Goal: Task Accomplishment & Management: Manage account settings

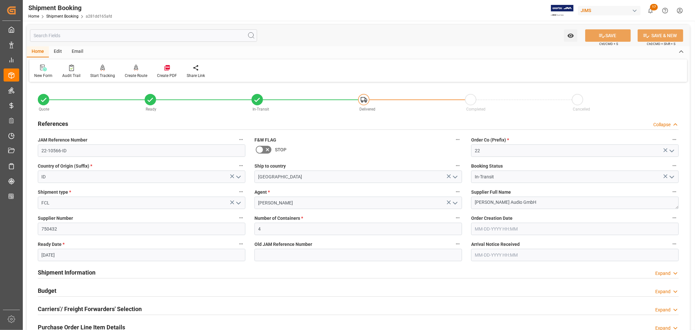
click at [57, 122] on h2 "References" at bounding box center [53, 123] width 30 height 9
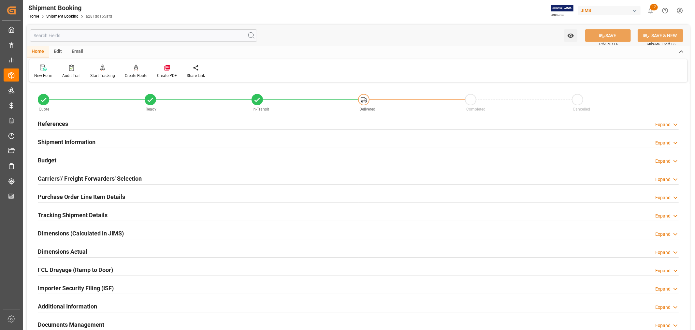
click at [57, 122] on h2 "References" at bounding box center [53, 123] width 30 height 9
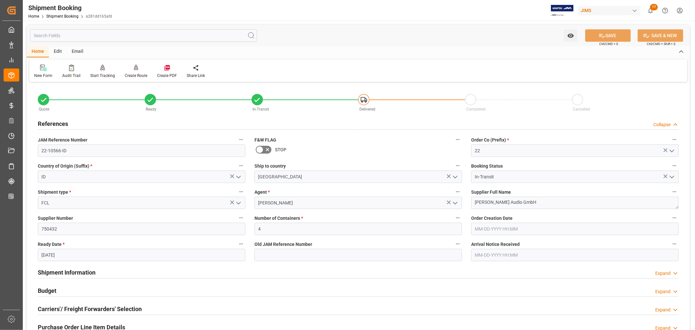
click at [57, 122] on h2 "References" at bounding box center [53, 123] width 30 height 9
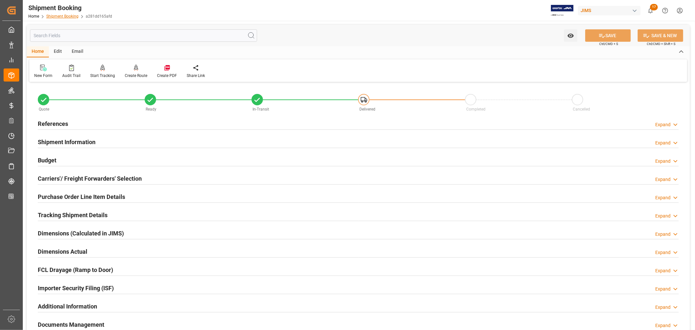
click at [66, 15] on link "Shipment Booking" at bounding box center [62, 16] width 32 height 5
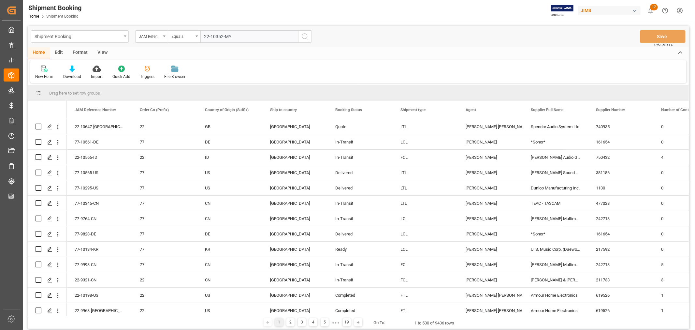
type input "22-10352-MY"
click at [305, 36] on icon "search button" at bounding box center [305, 37] width 8 height 8
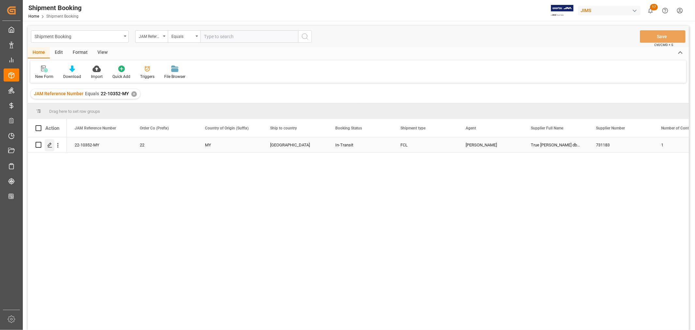
click at [50, 146] on icon "Press SPACE to select this row." at bounding box center [49, 144] width 5 height 5
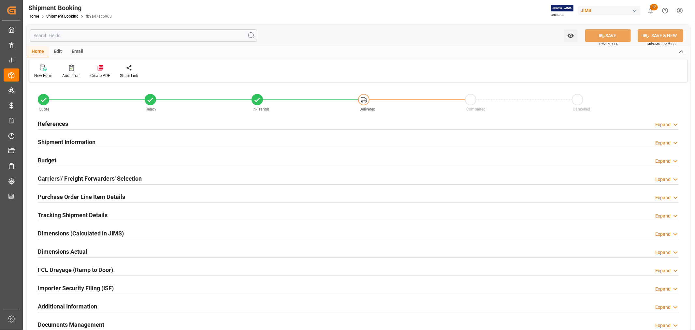
type input "-92"
click at [86, 141] on h2 "Shipment Information" at bounding box center [67, 142] width 58 height 9
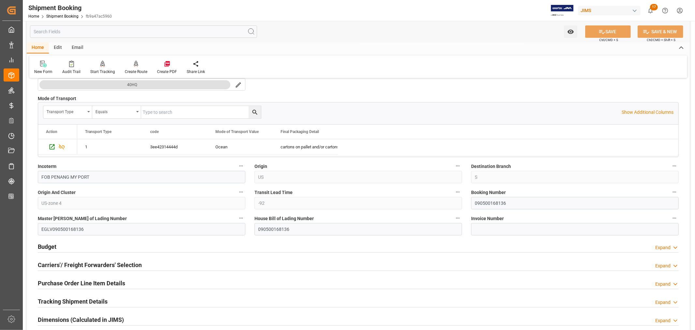
scroll to position [181, 0]
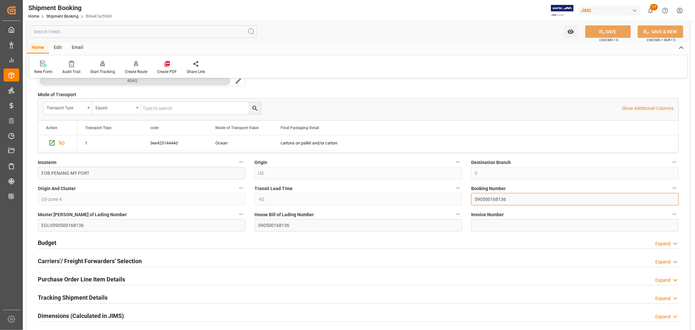
click at [486, 200] on input "090500168136" at bounding box center [575, 199] width 208 height 12
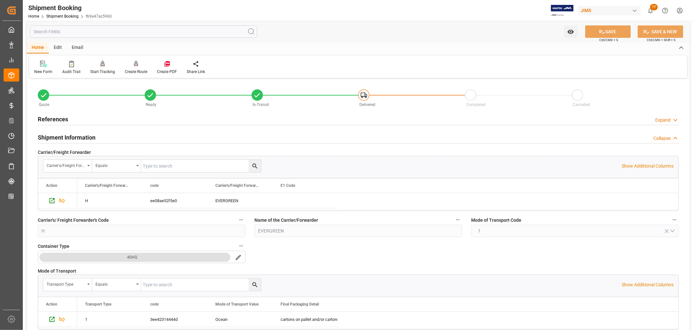
scroll to position [0, 0]
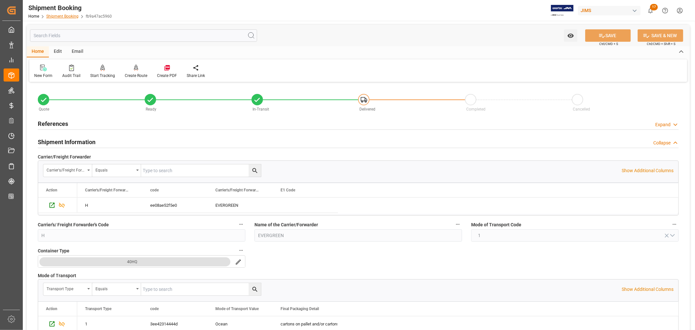
click at [66, 16] on link "Shipment Booking" at bounding box center [62, 16] width 32 height 5
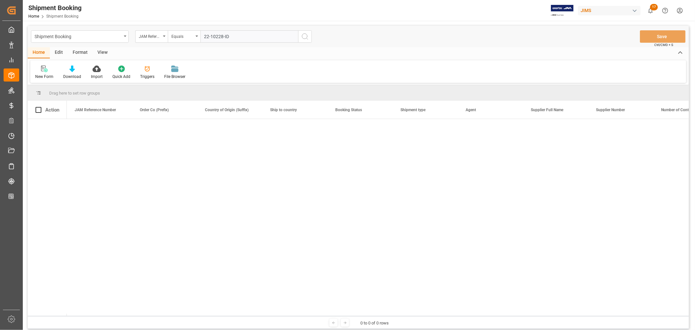
type input "22-10228-ID"
click at [304, 37] on icon "search button" at bounding box center [305, 37] width 8 height 8
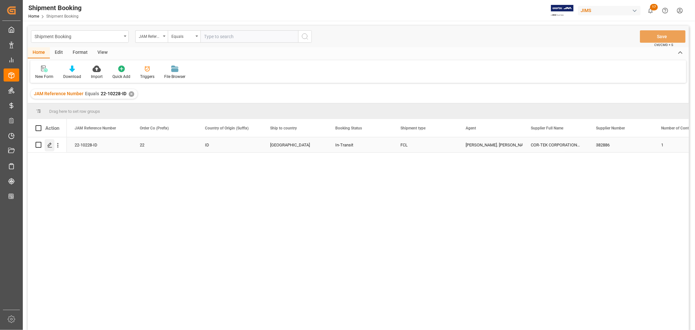
click at [49, 144] on icon "Press SPACE to select this row." at bounding box center [49, 144] width 5 height 5
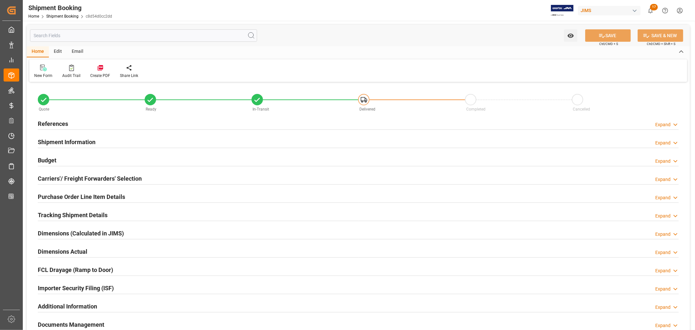
type input "35"
click at [57, 194] on h2 "Purchase Order Line Item Details" at bounding box center [81, 196] width 87 height 9
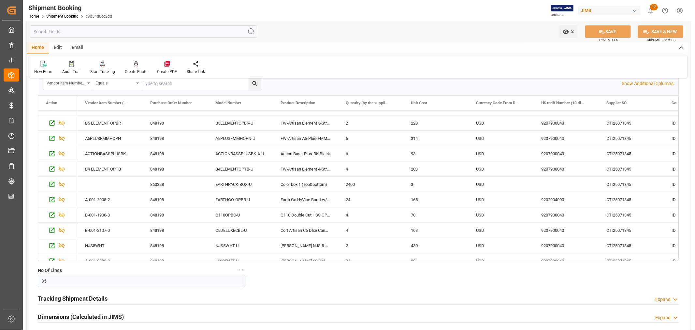
scroll to position [289, 0]
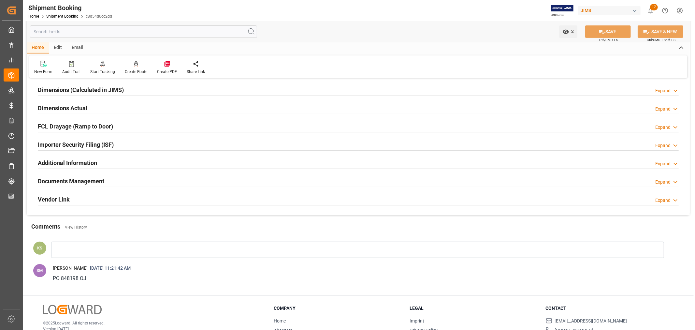
scroll to position [145, 0]
click at [141, 148] on div "Importer Security Filing (ISF) Expand" at bounding box center [358, 143] width 641 height 12
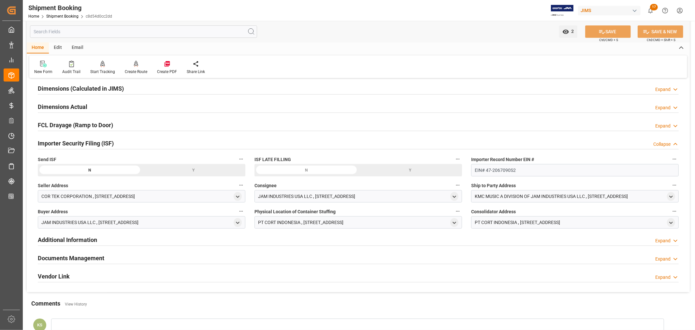
click at [141, 148] on div "Importer Security Filing (ISF) Collapse" at bounding box center [358, 143] width 641 height 12
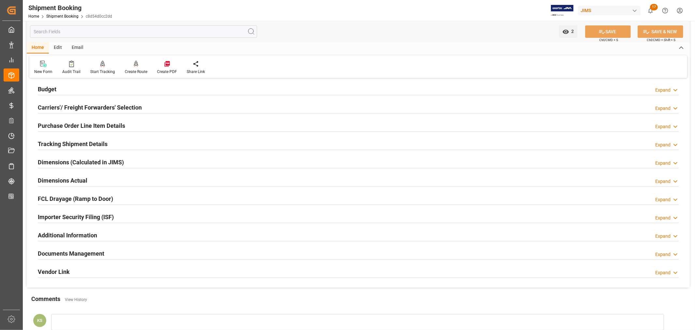
scroll to position [36, 0]
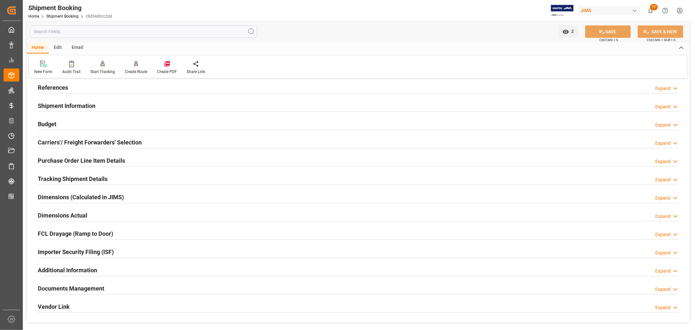
click at [132, 105] on div "Shipment Information Expand" at bounding box center [358, 105] width 641 height 12
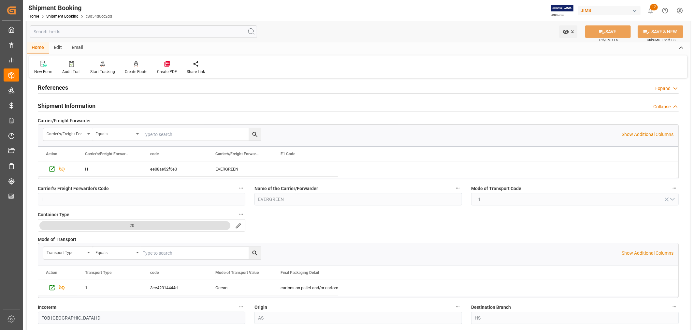
click at [100, 104] on div "Shipment Information Collapse" at bounding box center [358, 105] width 641 height 12
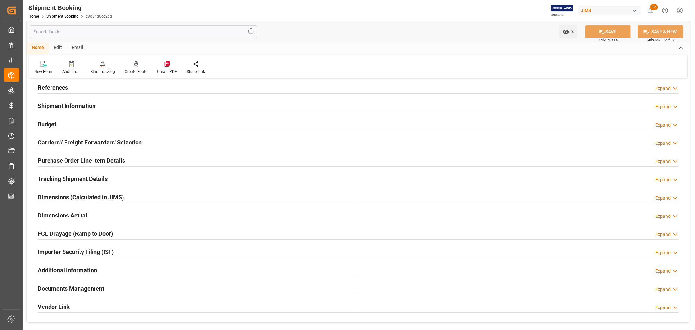
click at [118, 143] on h2 "Carriers'/ Freight Forwarders' Selection" at bounding box center [90, 142] width 104 height 9
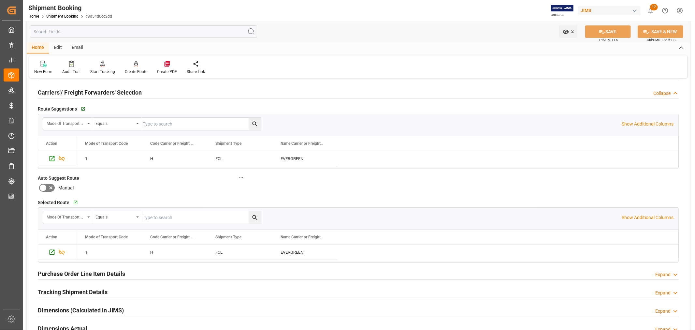
scroll to position [0, 0]
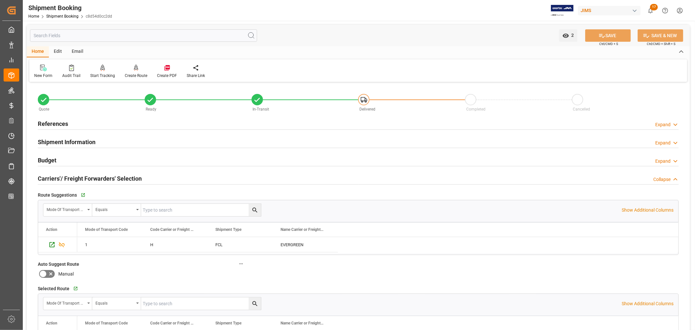
click at [118, 174] on h2 "Carriers'/ Freight Forwarders' Selection" at bounding box center [90, 178] width 104 height 9
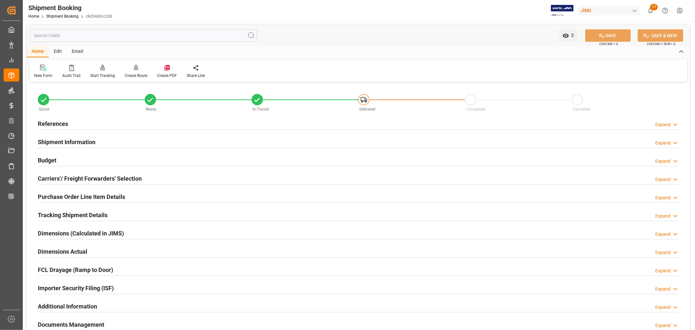
click at [93, 194] on h2 "Purchase Order Line Item Details" at bounding box center [81, 196] width 87 height 9
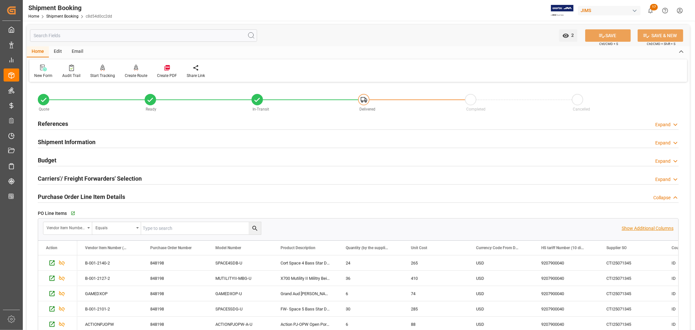
click at [650, 228] on p "Show Additional Columns" at bounding box center [648, 228] width 52 height 7
click at [384, 259] on div "24" at bounding box center [370, 262] width 65 height 15
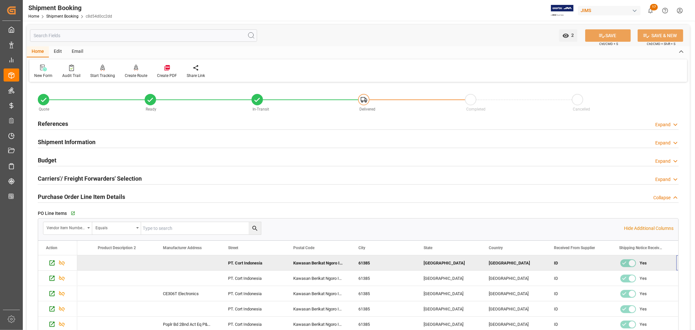
scroll to position [0, 6377]
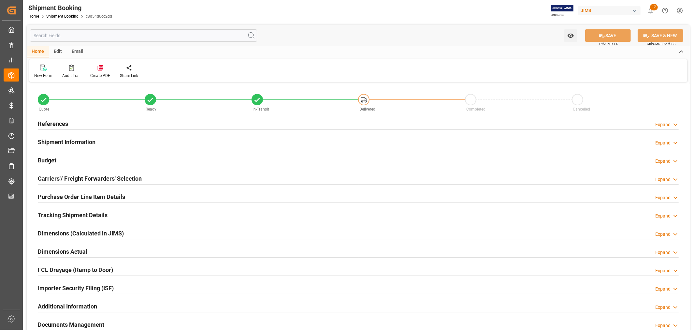
type input "35"
click at [106, 194] on h2 "Purchase Order Line Item Details" at bounding box center [81, 196] width 87 height 9
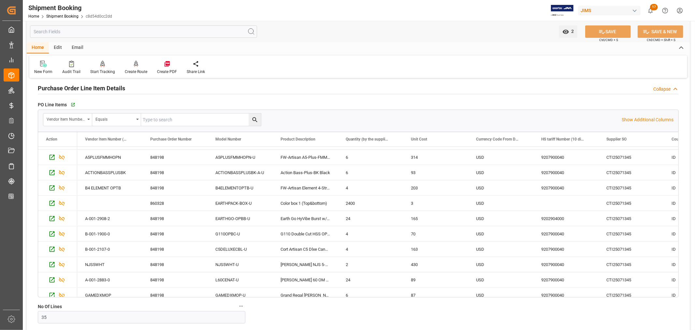
scroll to position [277, 0]
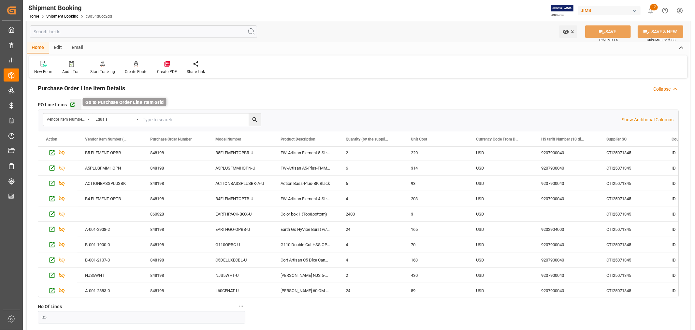
click at [73, 105] on icon "button" at bounding box center [73, 105] width 6 height 6
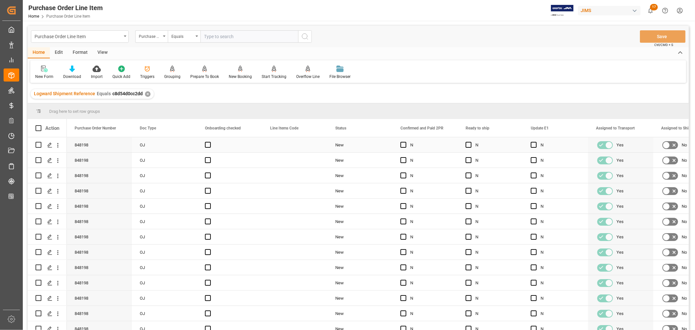
click at [378, 147] on div "New" at bounding box center [360, 145] width 50 height 15
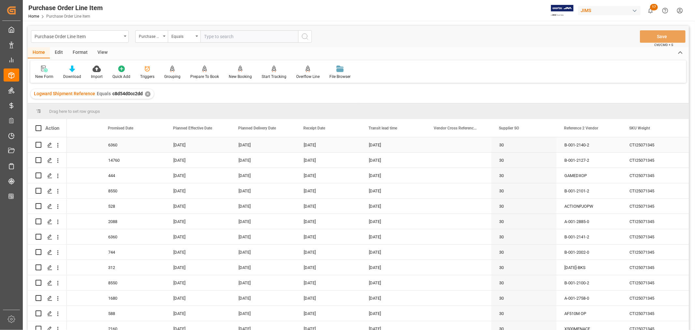
scroll to position [0, 2835]
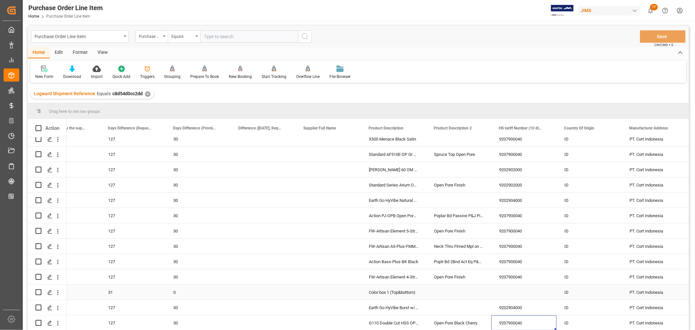
click at [512, 291] on div "Press SPACE to select this row." at bounding box center [524, 292] width 65 height 15
click at [501, 294] on input "Press SPACE to select this row." at bounding box center [524, 296] width 55 height 12
paste input "4819100040"
type input "4819100040"
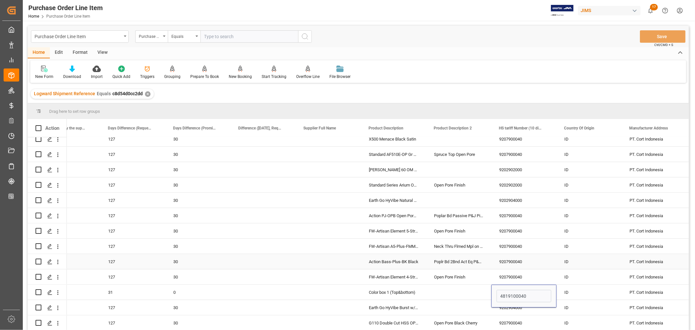
click at [522, 260] on div "9207900040" at bounding box center [524, 261] width 65 height 15
click at [660, 37] on button "Save" at bounding box center [663, 36] width 46 height 12
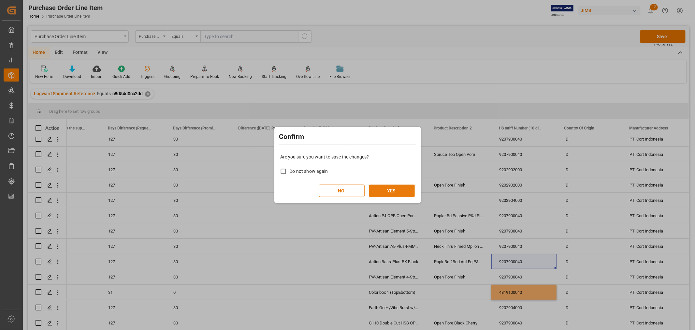
click at [386, 191] on button "YES" at bounding box center [392, 191] width 46 height 12
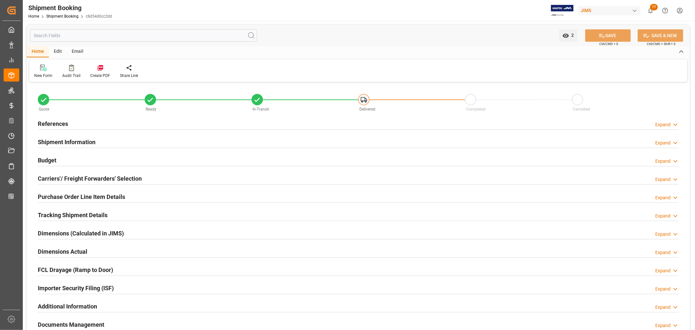
type input "35"
click at [95, 197] on h2 "Purchase Order Line Item Details" at bounding box center [81, 196] width 87 height 9
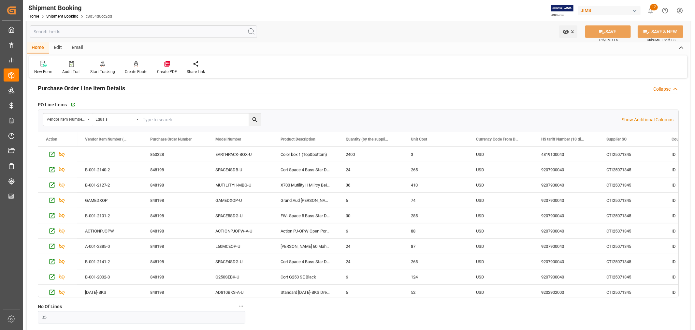
click at [96, 89] on h2 "Purchase Order Line Item Details" at bounding box center [81, 88] width 87 height 9
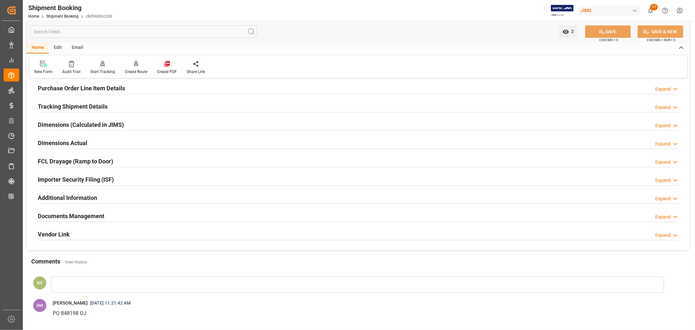
click at [133, 178] on div "Importer Security Filing (ISF) Expand" at bounding box center [358, 179] width 641 height 12
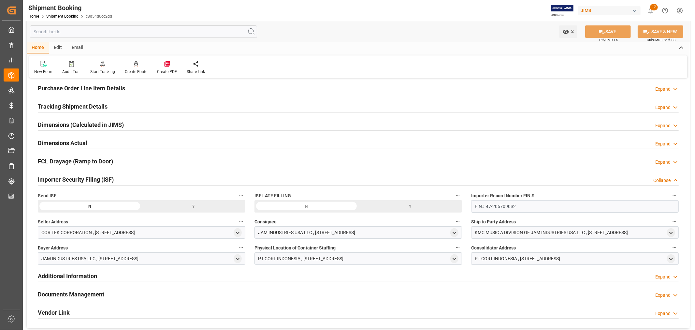
click at [0, 0] on div "Y" at bounding box center [0, 0] width 0 height 0
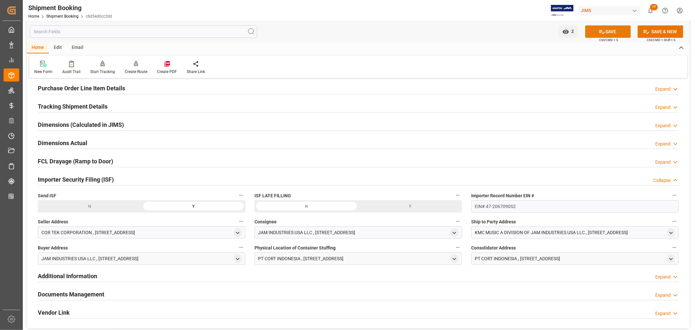
click at [606, 30] on button "SAVE" at bounding box center [608, 31] width 46 height 12
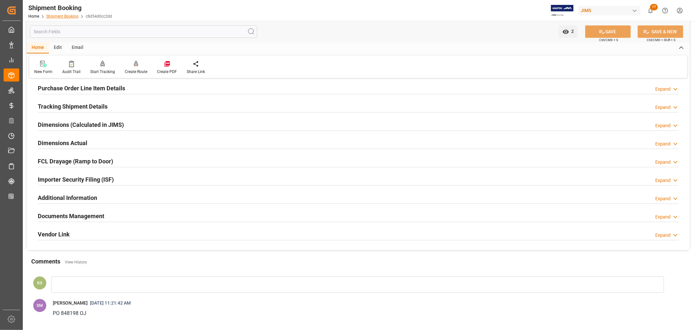
click at [67, 17] on link "Shipment Booking" at bounding box center [62, 16] width 32 height 5
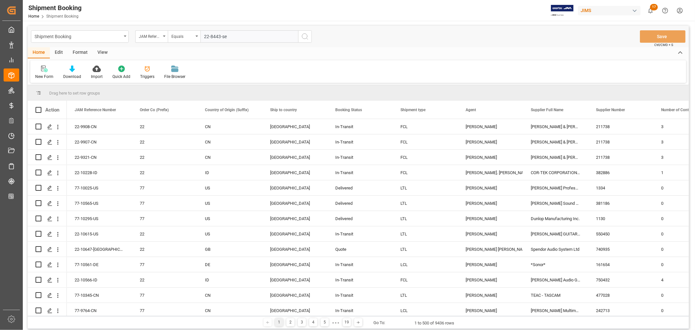
type input "22-8443-se"
click at [303, 37] on icon "search button" at bounding box center [305, 37] width 8 height 8
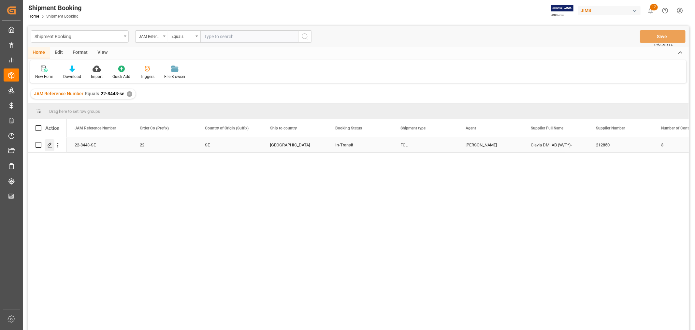
click at [50, 145] on icon "Press SPACE to select this row." at bounding box center [49, 144] width 5 height 5
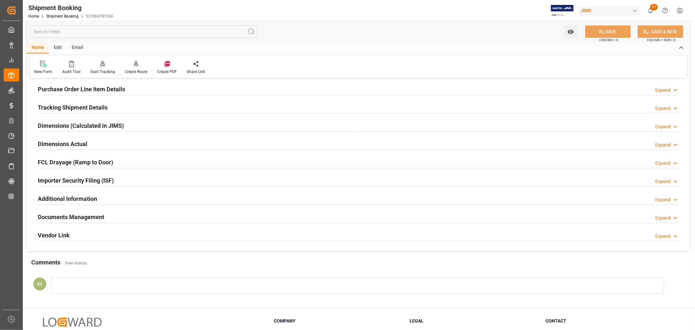
scroll to position [145, 0]
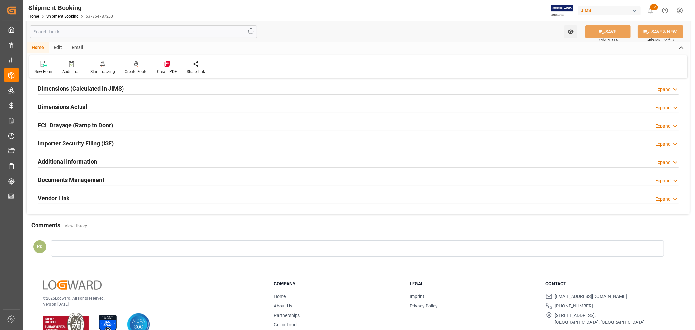
click at [148, 180] on div "Documents Management Expand" at bounding box center [358, 179] width 641 height 12
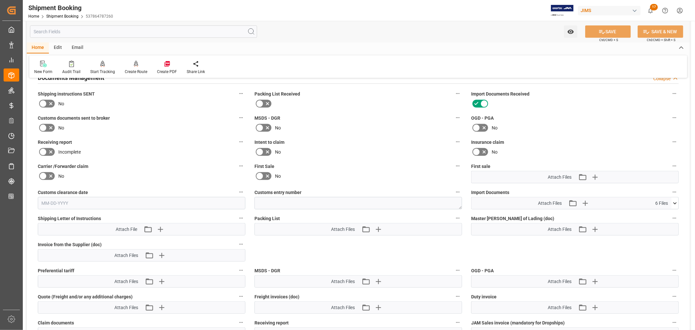
scroll to position [289, 0]
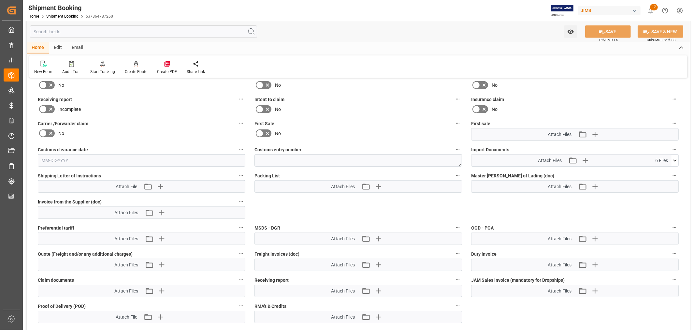
click at [675, 159] on icon at bounding box center [676, 160] width 4 height 2
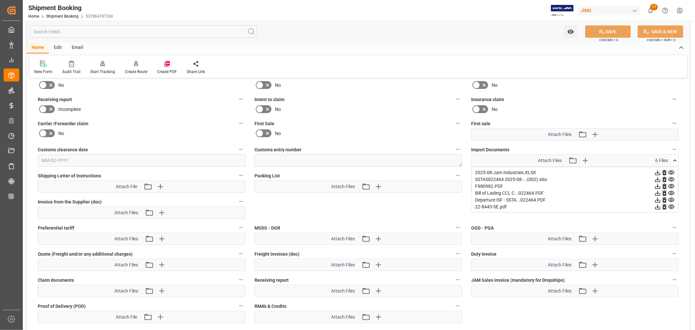
click at [661, 204] on icon at bounding box center [658, 206] width 7 height 7
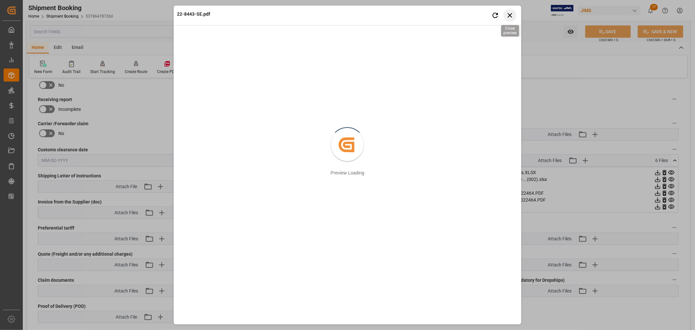
click at [512, 14] on icon "button" at bounding box center [510, 15] width 8 height 8
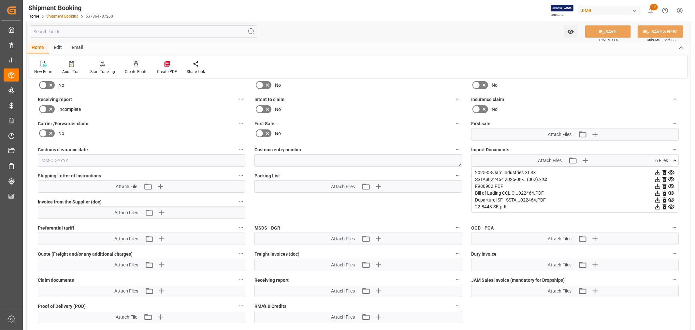
click at [63, 14] on link "Shipment Booking" at bounding box center [62, 16] width 32 height 5
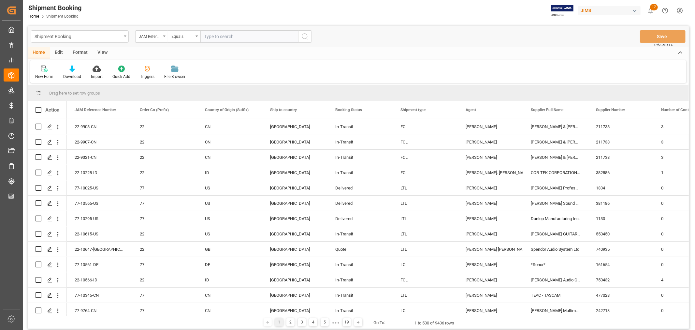
paste input "22-10352-MY"
type input "22-10352-MY"
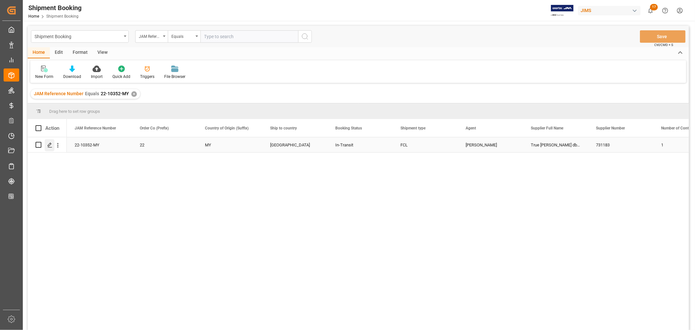
click at [50, 144] on polygon "Press SPACE to select this row." at bounding box center [49, 144] width 3 height 3
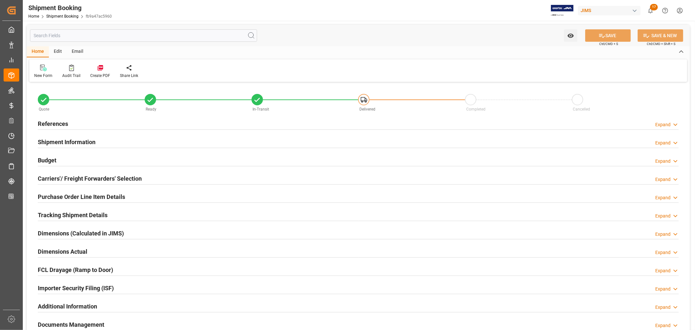
type input "18"
click at [95, 197] on h2 "Purchase Order Line Item Details" at bounding box center [81, 196] width 87 height 9
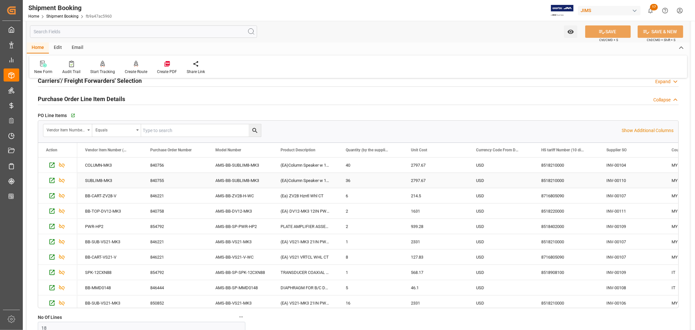
scroll to position [72, 0]
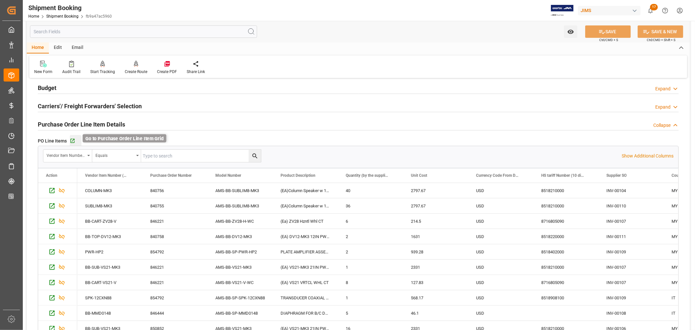
click at [72, 140] on icon "button" at bounding box center [73, 141] width 6 height 6
